Goal: Task Accomplishment & Management: Complete application form

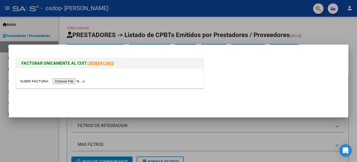
click at [68, 82] on input "file" at bounding box center [53, 81] width 66 height 5
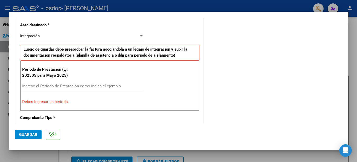
scroll to position [146, 0]
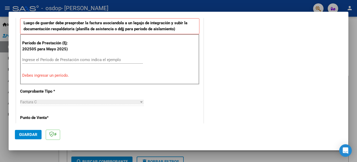
click at [65, 61] on input "Ingrese el Período de Prestación como indica el ejemplo" at bounding box center [82, 60] width 121 height 5
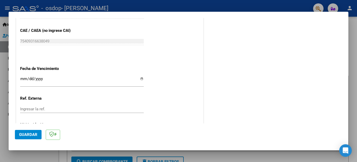
scroll to position [329, 0]
type input "202509"
click at [49, 77] on input "Ingresar la fecha" at bounding box center [82, 81] width 124 height 8
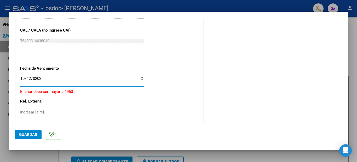
type input "[DATE]"
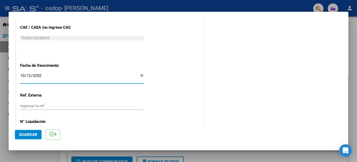
scroll to position [348, 0]
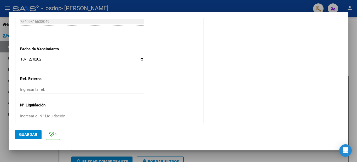
click at [47, 87] on input "Ingresar la ref." at bounding box center [82, 89] width 124 height 5
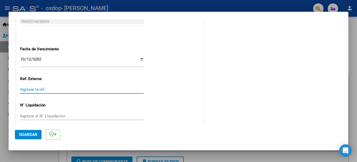
click at [48, 114] on input "Ingresar el N° Liquidación" at bounding box center [82, 116] width 124 height 5
click at [33, 134] on span "Guardar" at bounding box center [28, 135] width 18 height 5
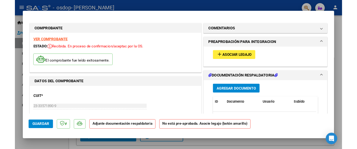
scroll to position [26, 0]
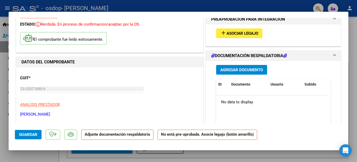
click at [238, 68] on span "Agregar Documento" at bounding box center [241, 70] width 43 height 5
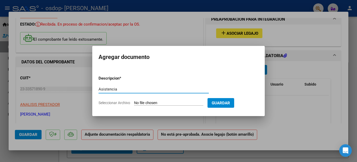
type input "Asistencia"
click at [123, 104] on span "Seleccionar Archivo" at bounding box center [115, 103] width 32 height 4
click at [134, 104] on input "Seleccionar Archivo" at bounding box center [168, 103] width 69 height 5
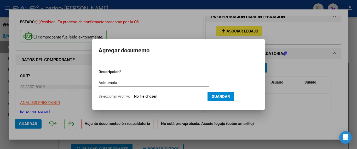
click at [119, 95] on span "Seleccionar Archivo" at bounding box center [115, 96] width 32 height 4
click at [134, 95] on input "Seleccionar Archivo" at bounding box center [168, 96] width 69 height 5
type input "C:\fakepath\asist ladeveze [DATE].pdf"
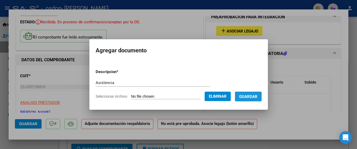
click at [250, 96] on span "Guardar" at bounding box center [248, 96] width 18 height 5
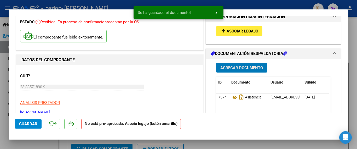
click at [232, 67] on span "Agregar Documento" at bounding box center [241, 67] width 43 height 5
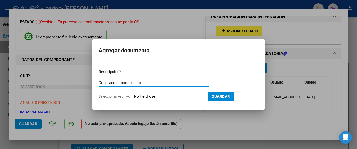
type input "Constancia monotributo"
click at [131, 96] on app-file-uploader "Seleccionar Archivo" at bounding box center [153, 96] width 109 height 5
click at [145, 96] on input "Seleccionar Archivo" at bounding box center [168, 96] width 69 height 5
type input "C:\fakepath\AFIP [DATE].pdf"
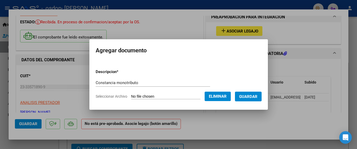
click at [246, 99] on button "Guardar" at bounding box center [248, 97] width 27 height 10
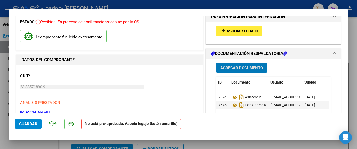
scroll to position [0, 0]
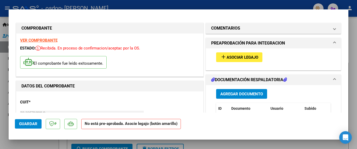
click at [334, 42] on span at bounding box center [335, 43] width 2 height 6
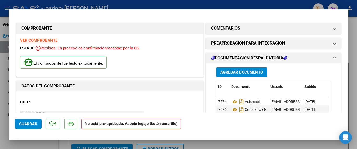
scroll to position [26, 0]
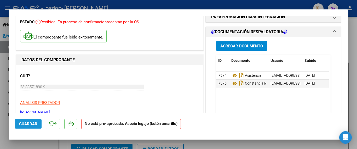
click at [29, 123] on span "Guardar" at bounding box center [28, 123] width 18 height 5
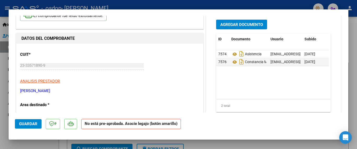
scroll to position [37, 0]
